Goal: Transaction & Acquisition: Download file/media

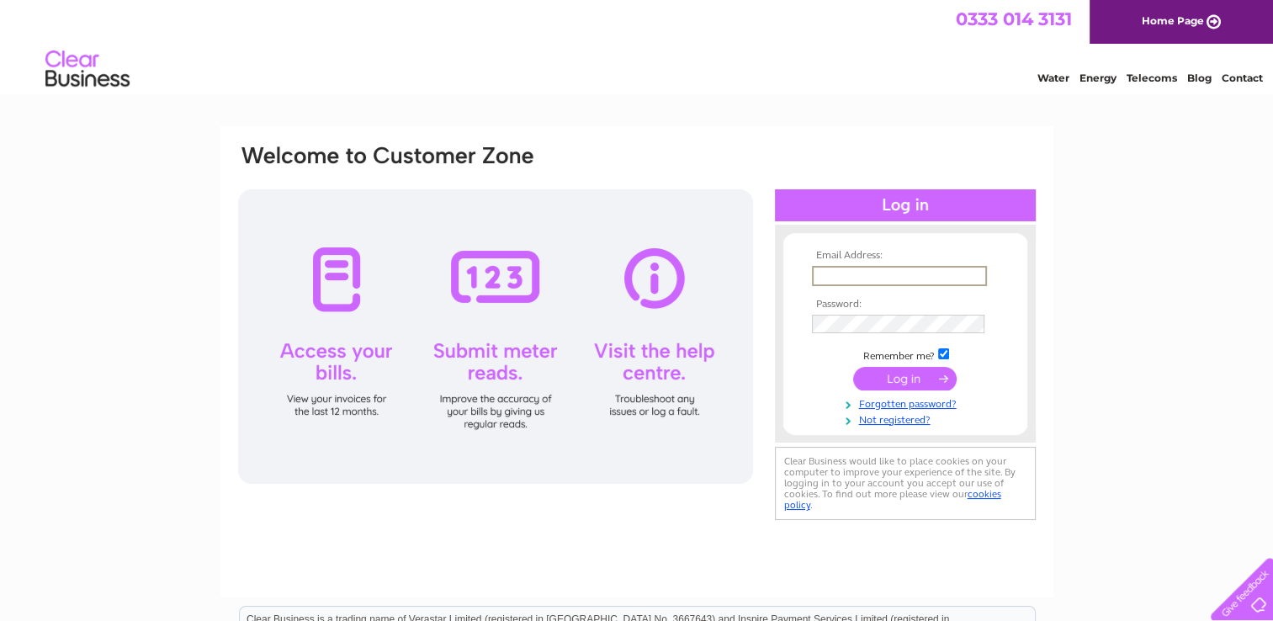
click at [825, 274] on input "text" at bounding box center [899, 276] width 175 height 20
type input "garrynewman@dsl.pipex.com"
click at [851, 337] on td at bounding box center [905, 340] width 195 height 8
click at [897, 377] on input "submit" at bounding box center [904, 377] width 103 height 24
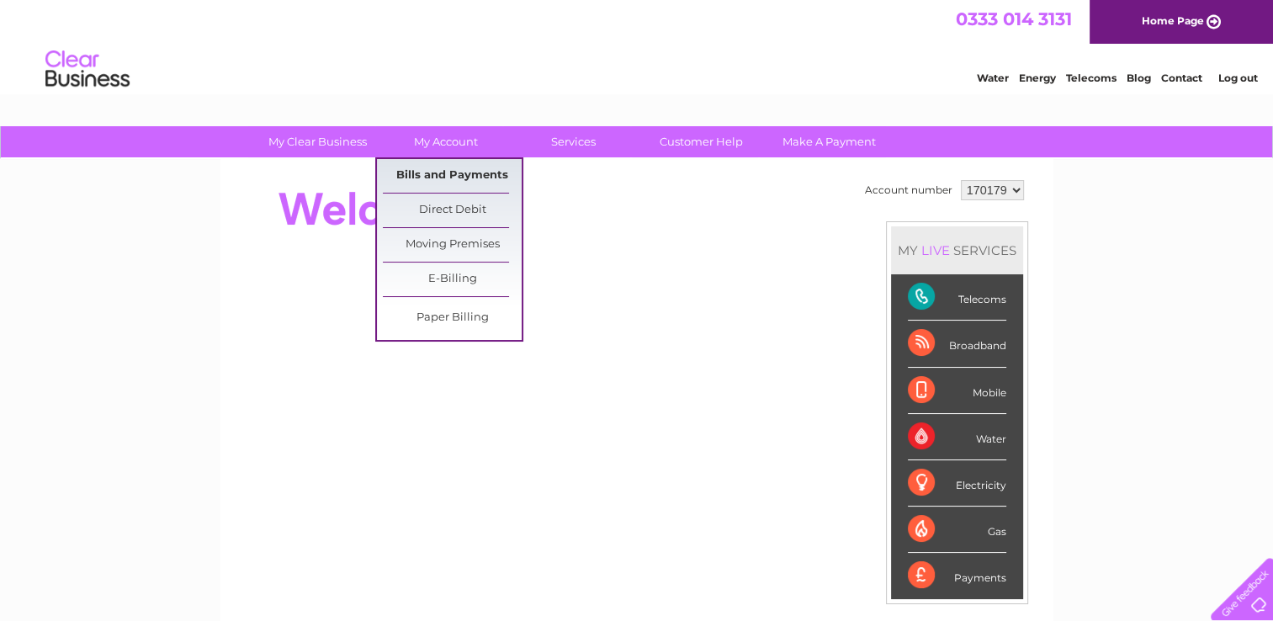
click at [438, 173] on link "Bills and Payments" at bounding box center [452, 176] width 139 height 34
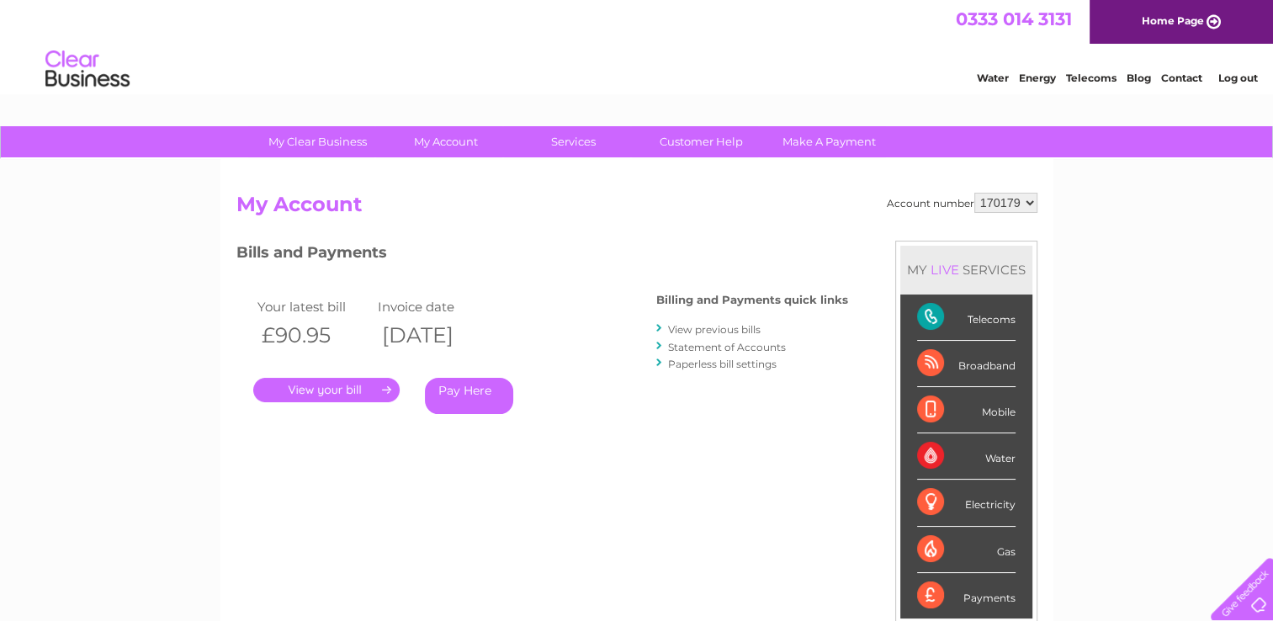
click at [697, 321] on li "View previous bills" at bounding box center [752, 329] width 192 height 17
click at [710, 328] on link "View previous bills" at bounding box center [714, 329] width 93 height 13
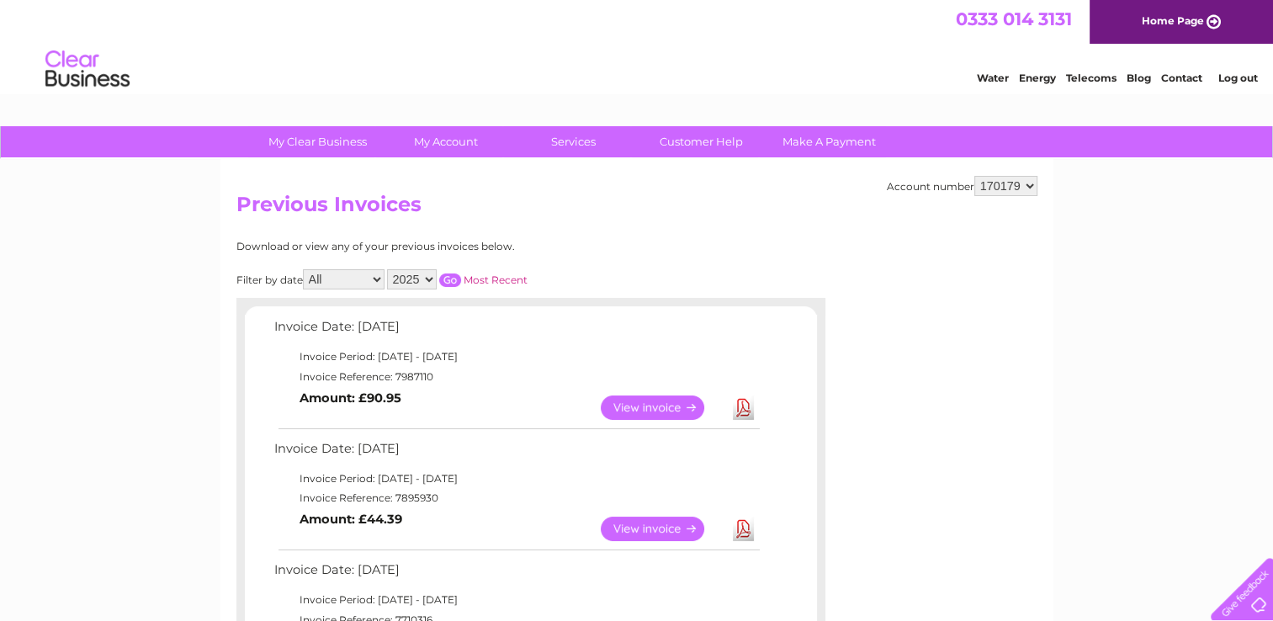
click at [743, 406] on link "Download" at bounding box center [743, 407] width 21 height 24
